Goal: Information Seeking & Learning: Learn about a topic

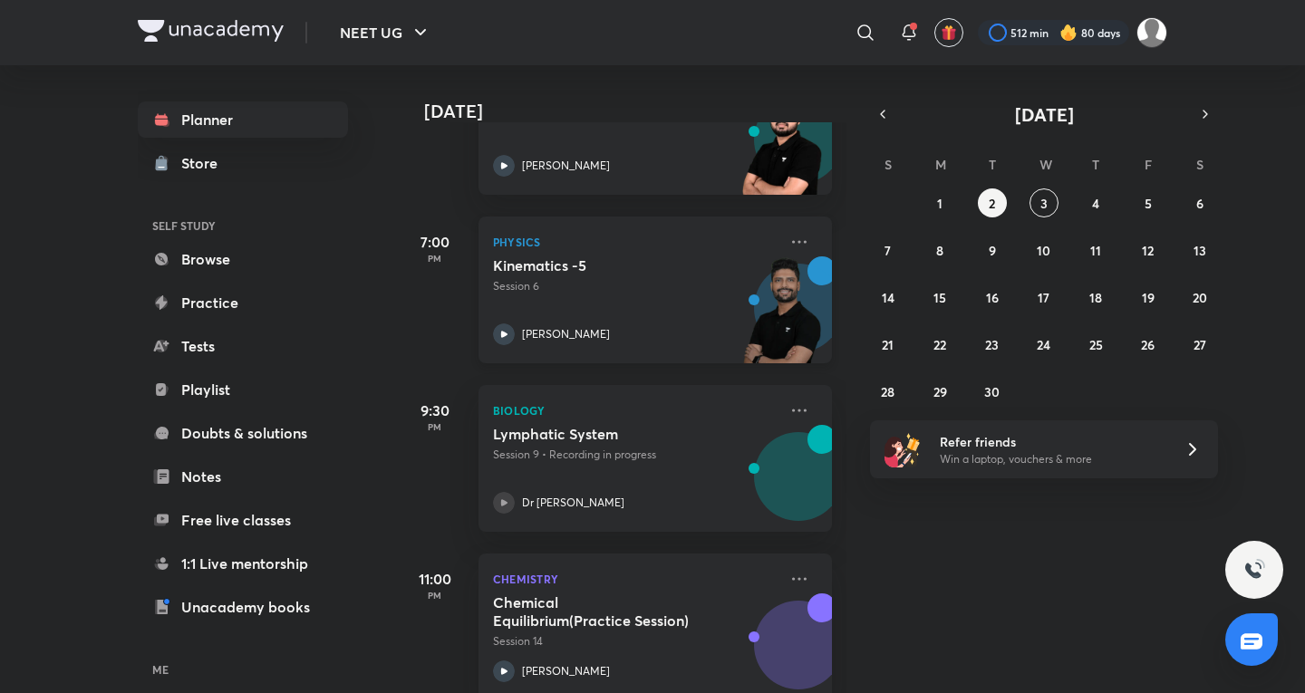
scroll to position [720, 0]
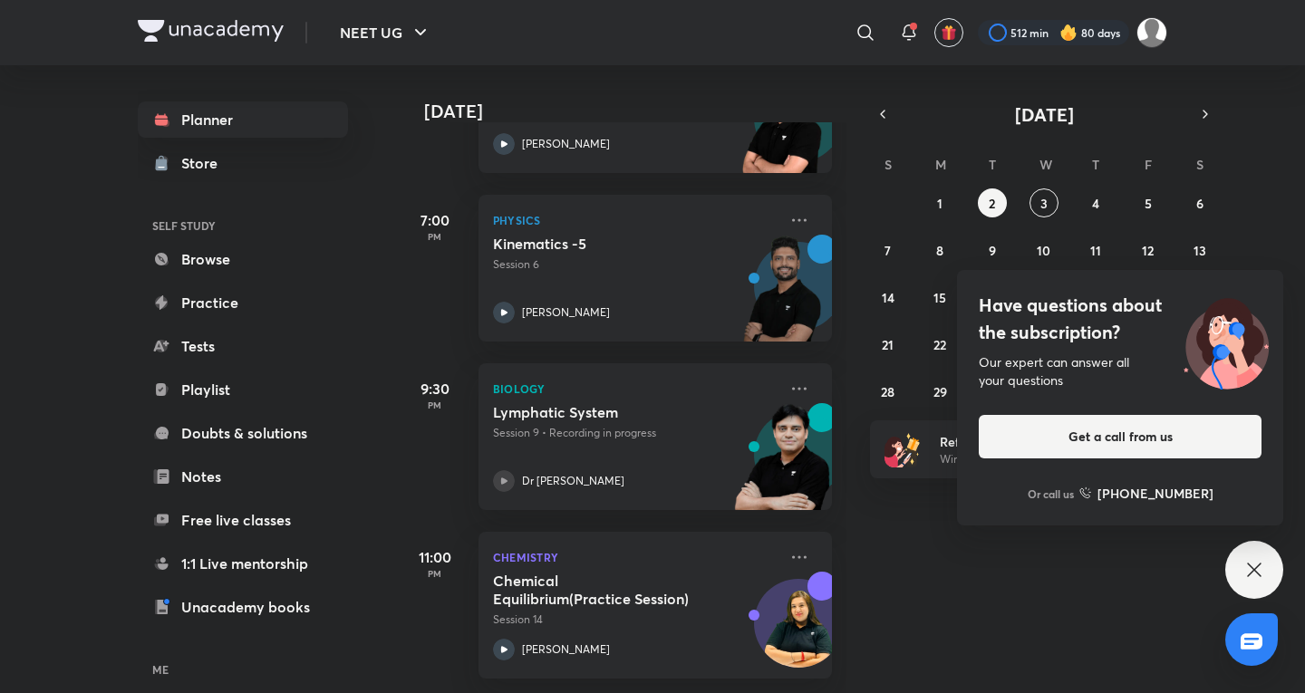
drag, startPoint x: 1263, startPoint y: 556, endPoint x: 1204, endPoint y: 538, distance: 62.5
click at [1262, 558] on div "Have questions about the subscription? Our expert can answer all your questions…" at bounding box center [1254, 570] width 58 height 58
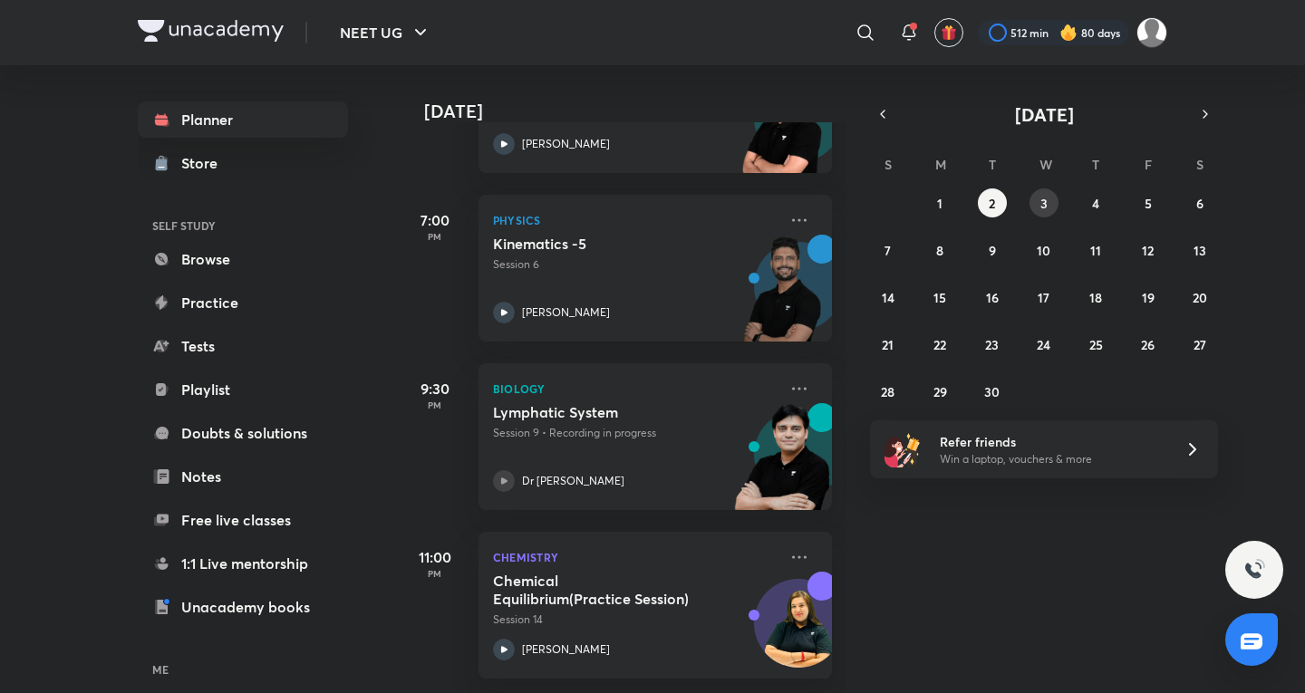
drag, startPoint x: 1076, startPoint y: 204, endPoint x: 1053, endPoint y: 194, distance: 24.8
click at [1074, 206] on div "31 1 2 3 4 5 6 7 8 9 10 11 12 13 14 15 16 17 18 19 20 21 22 23 24 25 26 27 28 2…" at bounding box center [1044, 298] width 348 height 218
drag, startPoint x: 1053, startPoint y: 194, endPoint x: 1103, endPoint y: 192, distance: 49.9
click at [1056, 197] on button "3" at bounding box center [1044, 203] width 29 height 29
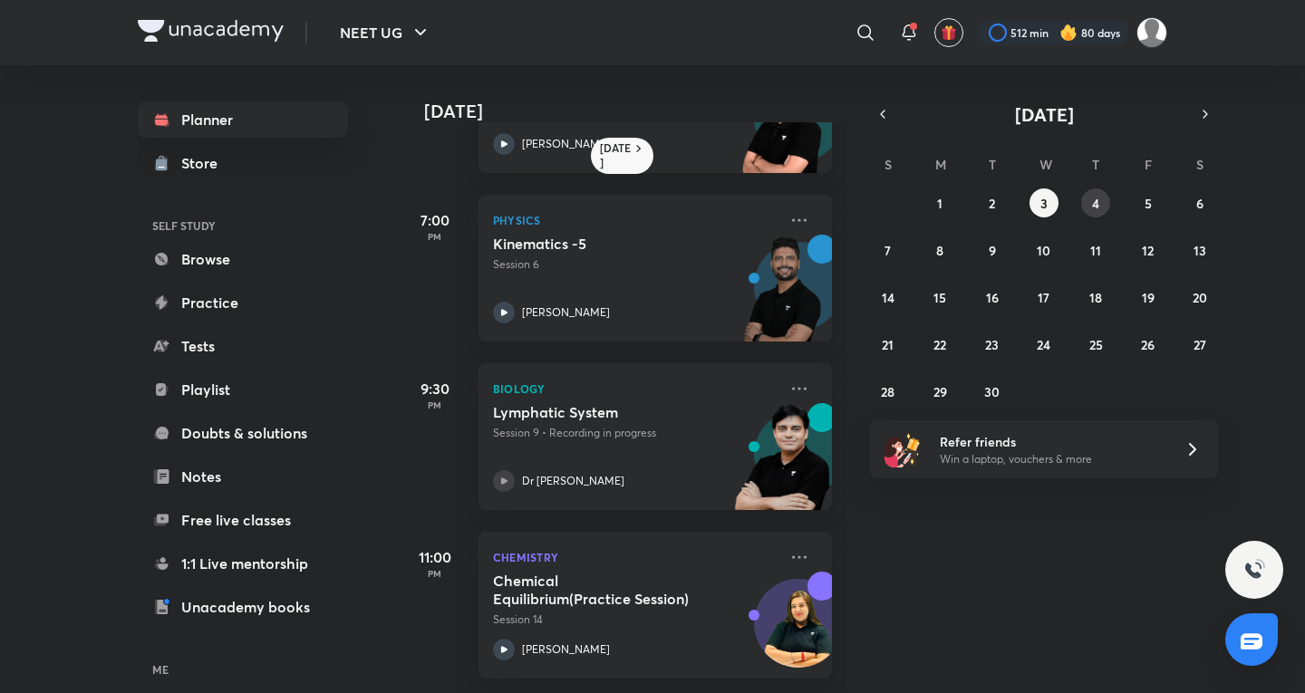
click at [1101, 200] on button "4" at bounding box center [1095, 203] width 29 height 29
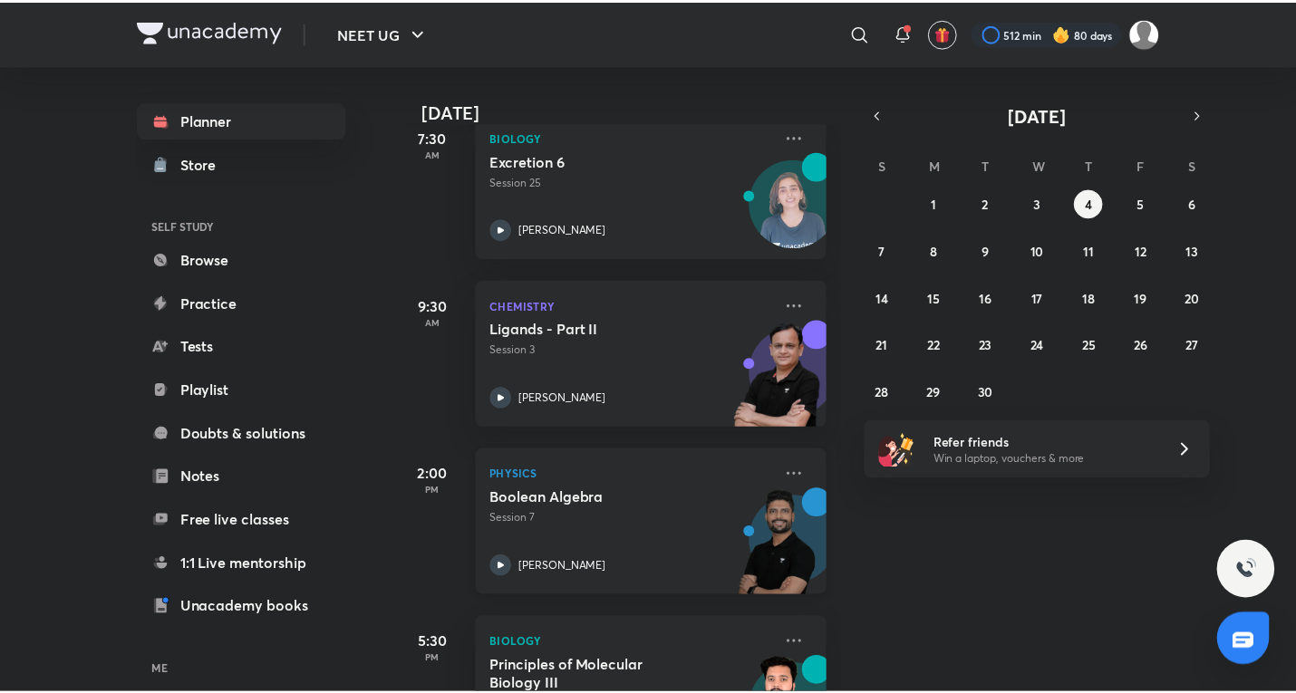
scroll to position [586, 0]
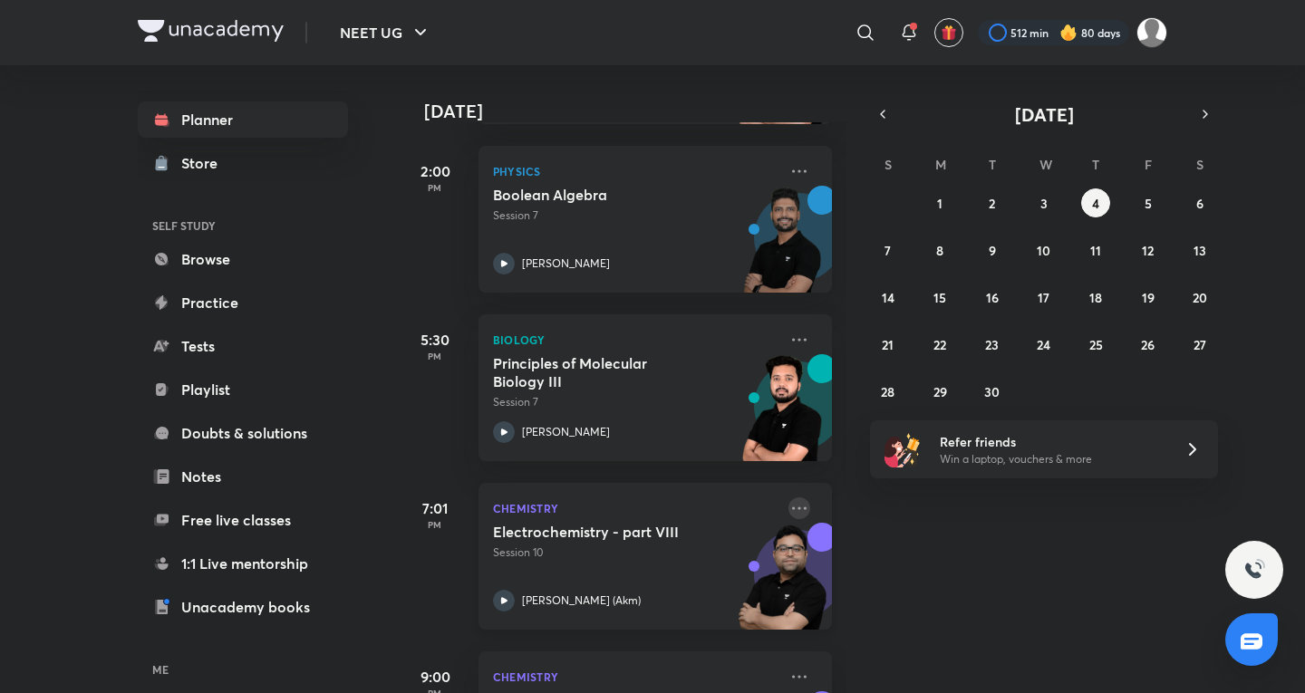
click at [788, 508] on icon at bounding box center [799, 509] width 22 height 22
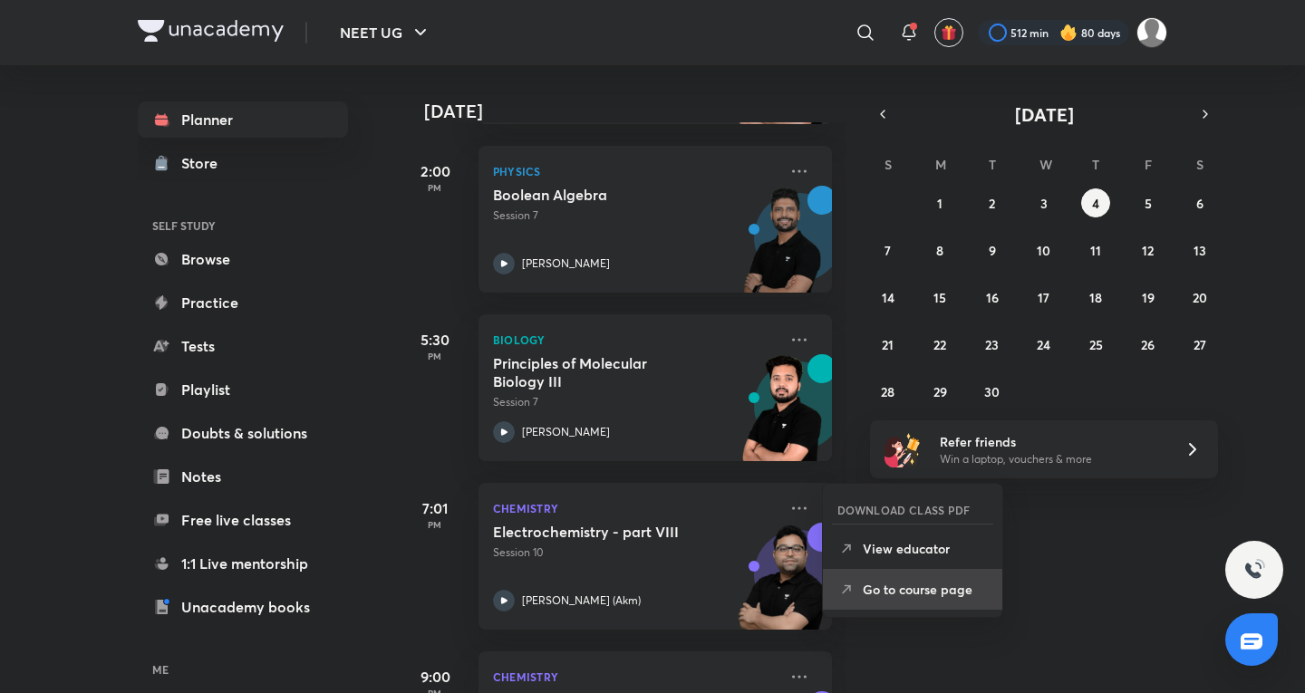
click at [919, 603] on li "Go to course page" at bounding box center [912, 589] width 179 height 41
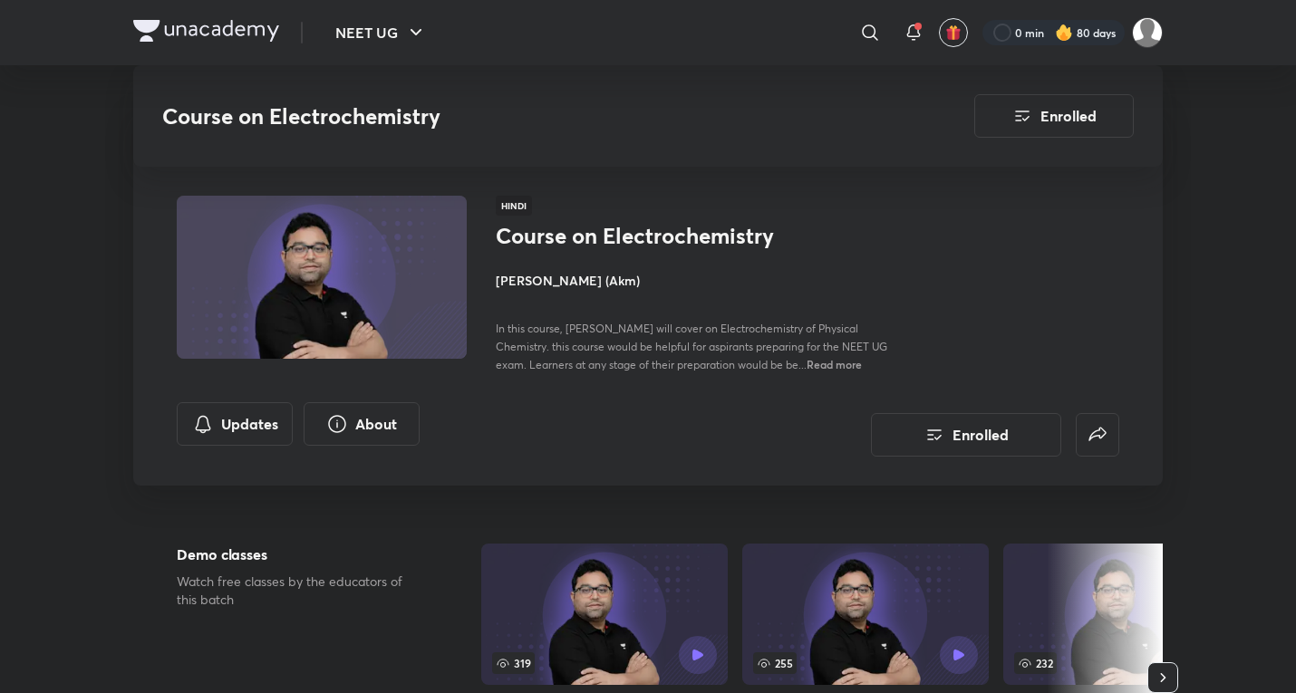
scroll to position [906, 0]
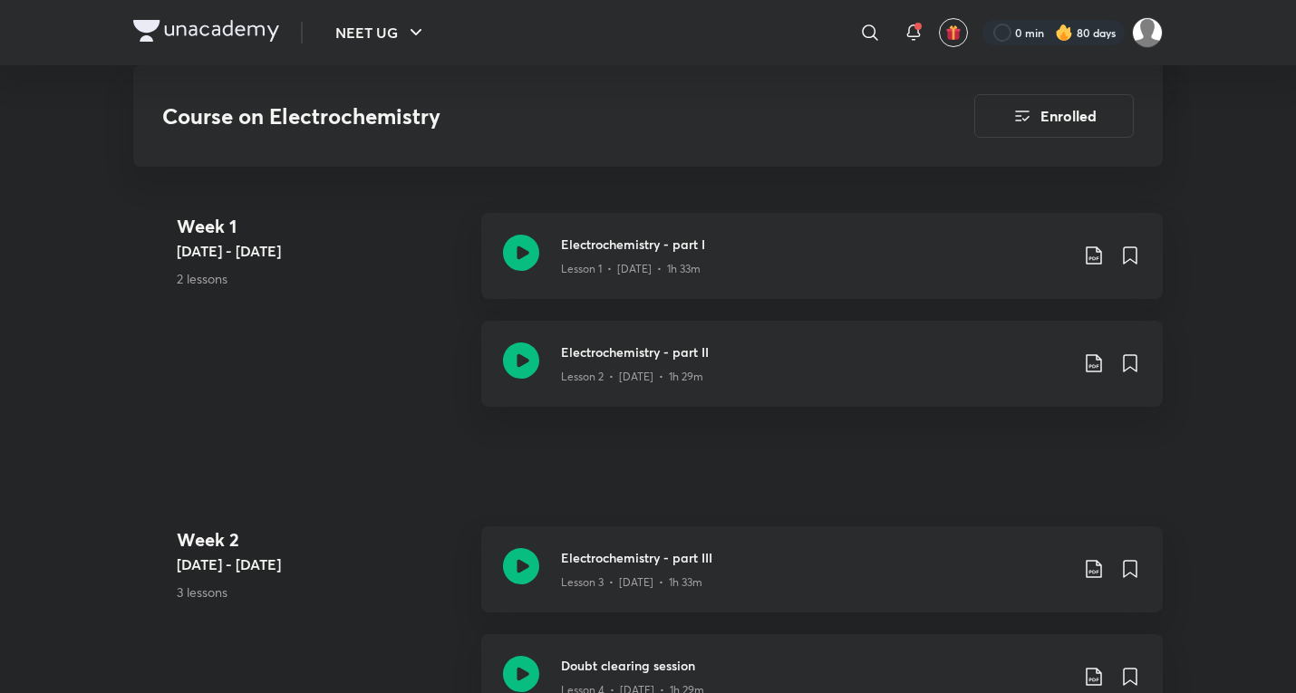
click at [972, 46] on div "0 min 80 days" at bounding box center [1065, 32] width 195 height 31
click at [993, 39] on div at bounding box center [1053, 32] width 142 height 25
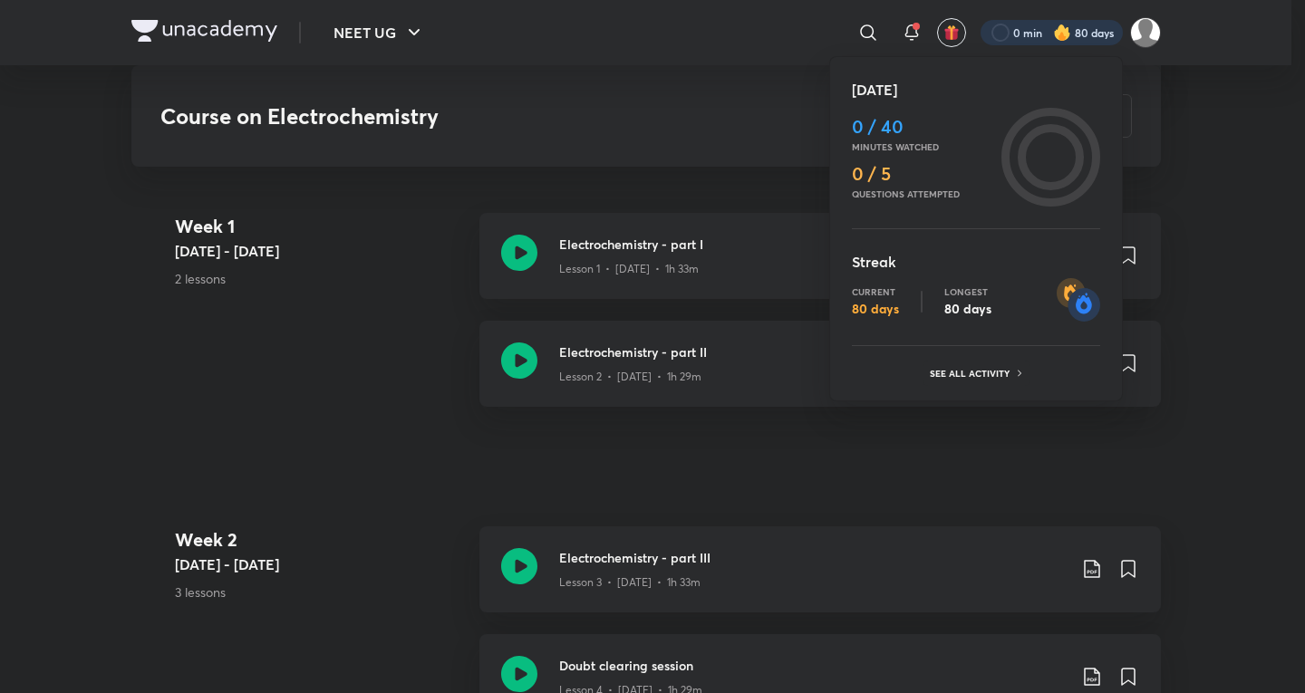
click at [396, 341] on div at bounding box center [652, 346] width 1305 height 693
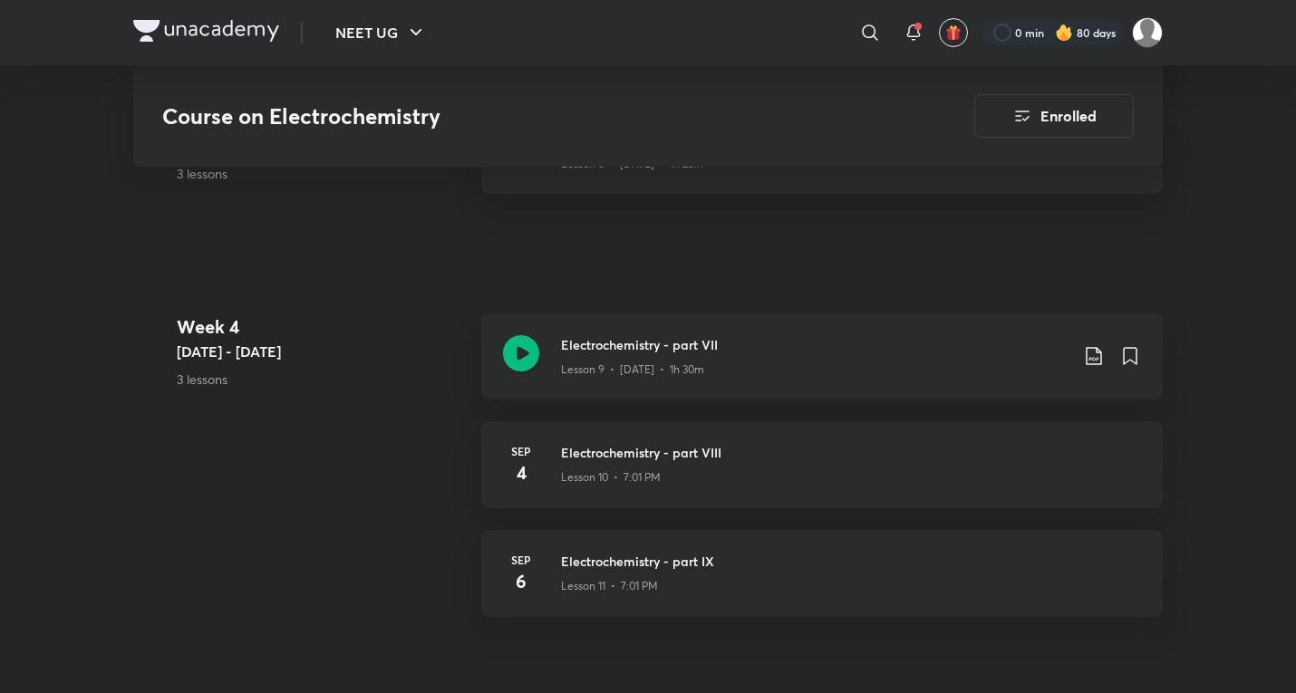
scroll to position [2114, 0]
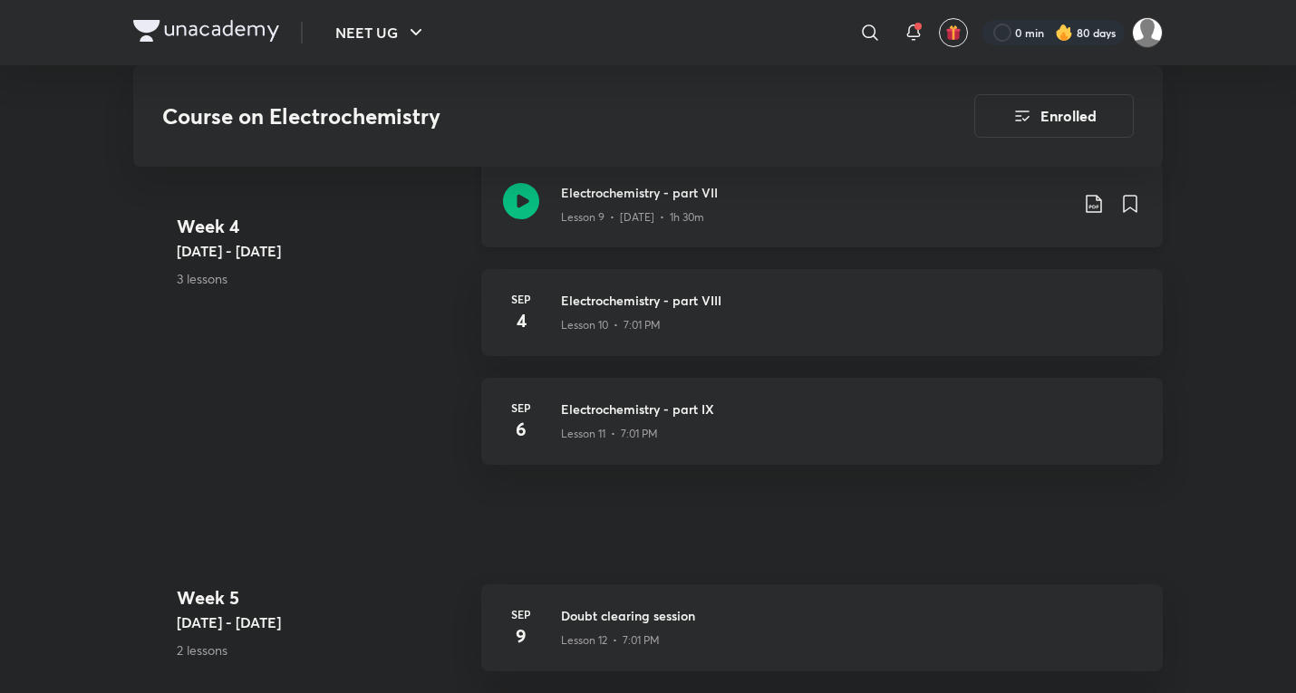
click at [774, 208] on div "Electrochemistry - part VII Lesson 9 • [DATE] • 1h 30m" at bounding box center [822, 204] width 682 height 86
